Goal: Navigation & Orientation: Find specific page/section

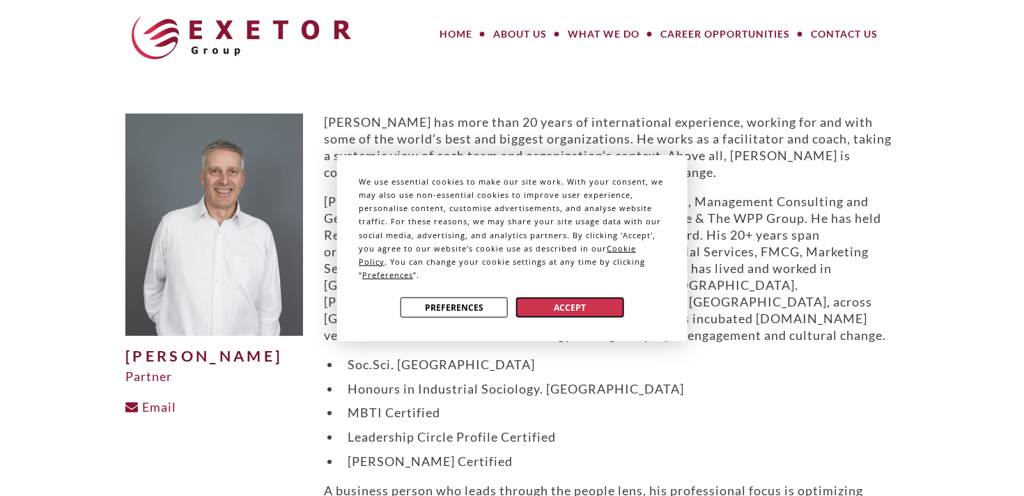
click at [558, 301] on button "Accept" at bounding box center [569, 307] width 107 height 20
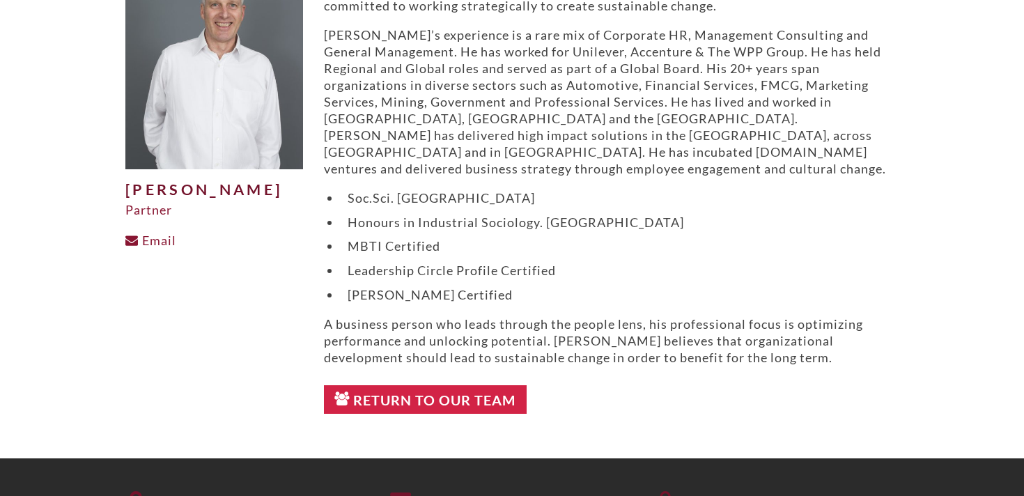
scroll to position [187, 0]
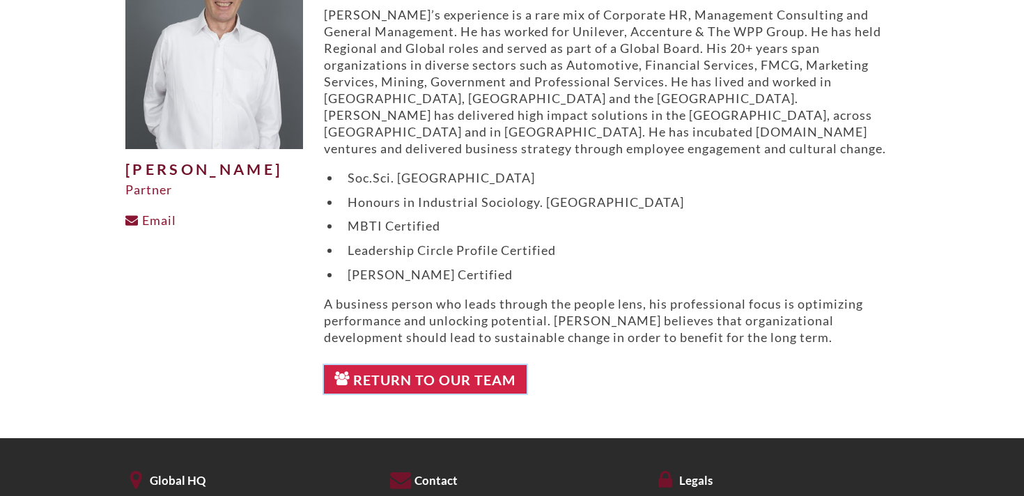
click at [451, 366] on link "Return to Our Team" at bounding box center [425, 379] width 203 height 29
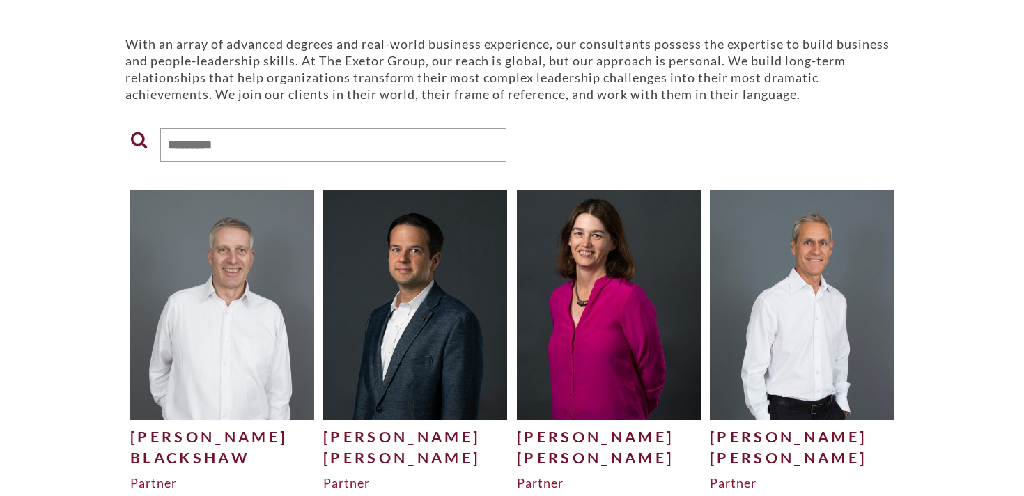
scroll to position [205, 0]
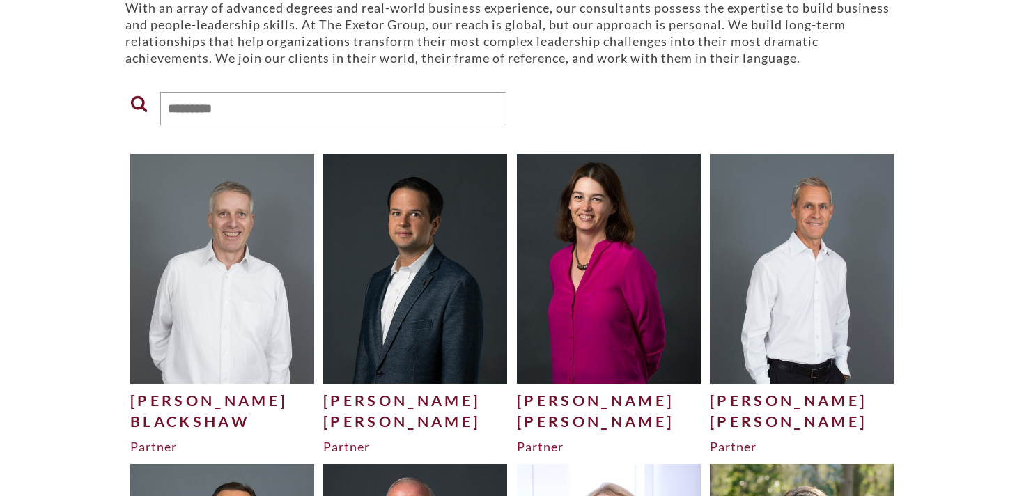
click at [588, 292] on img at bounding box center [609, 268] width 184 height 229
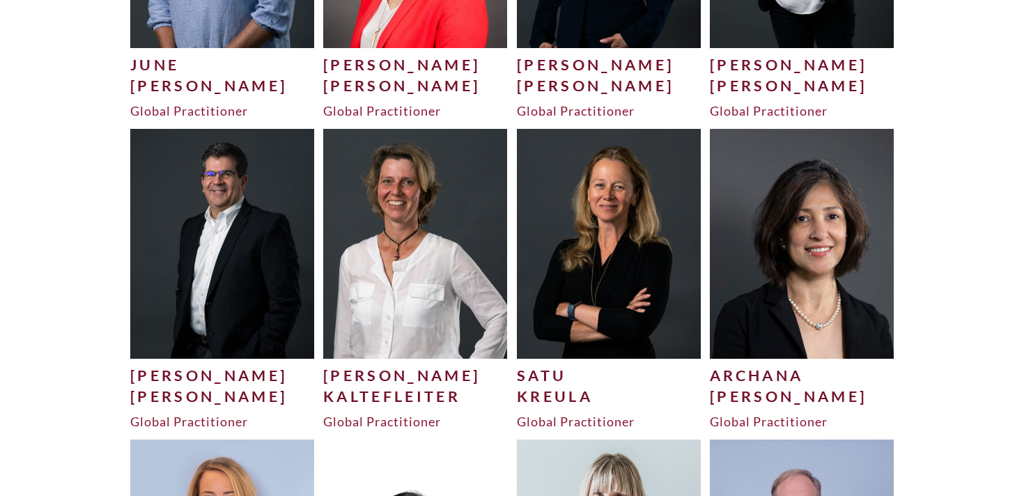
scroll to position [3151, 0]
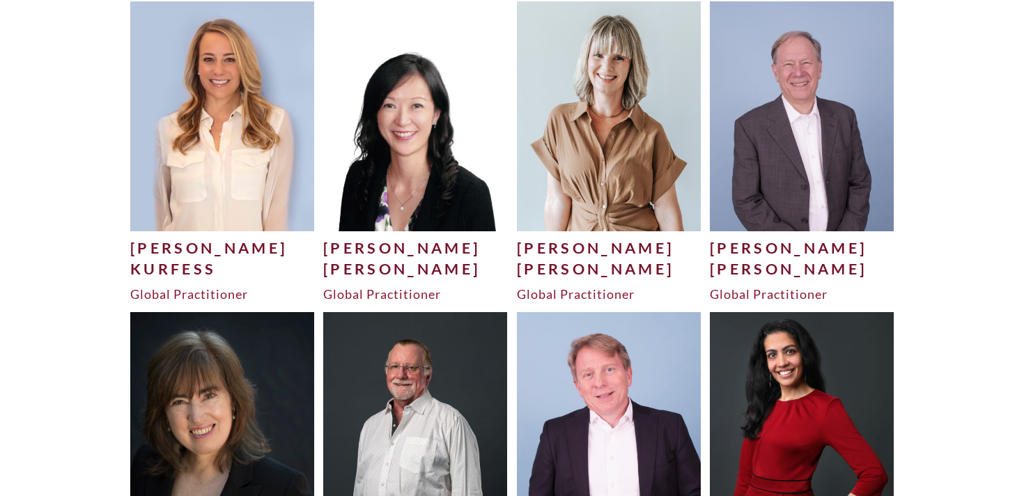
click at [429, 161] on img at bounding box center [415, 115] width 184 height 229
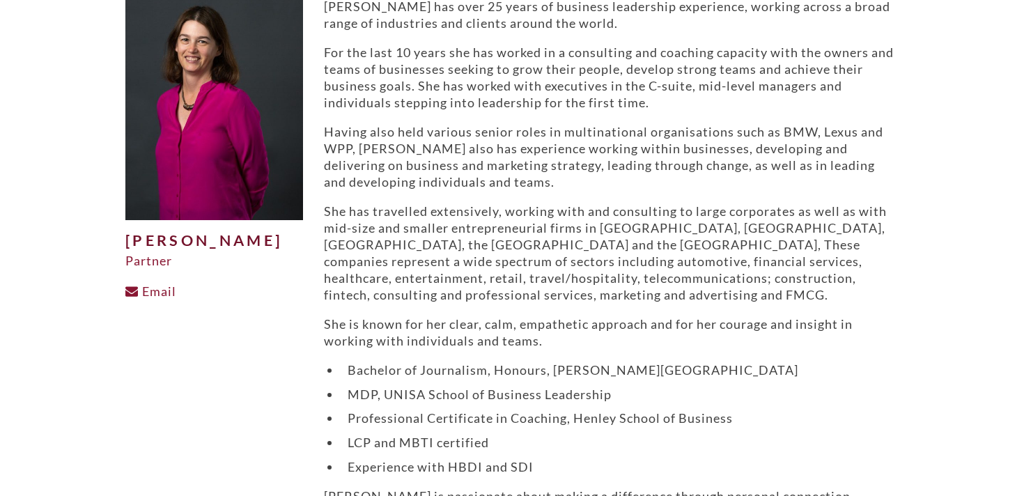
scroll to position [93, 0]
